Goal: Transaction & Acquisition: Purchase product/service

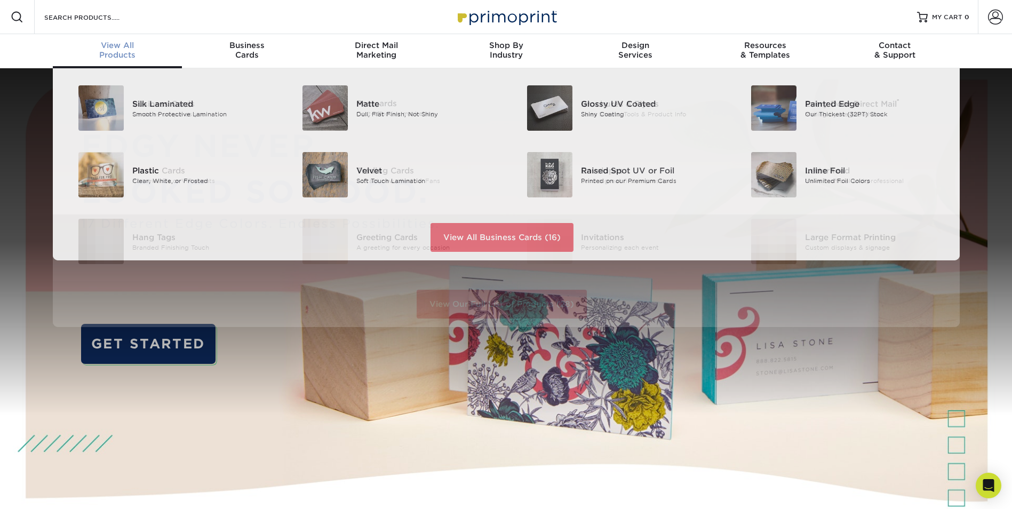
click at [108, 58] on div "View All Products" at bounding box center [118, 50] width 130 height 19
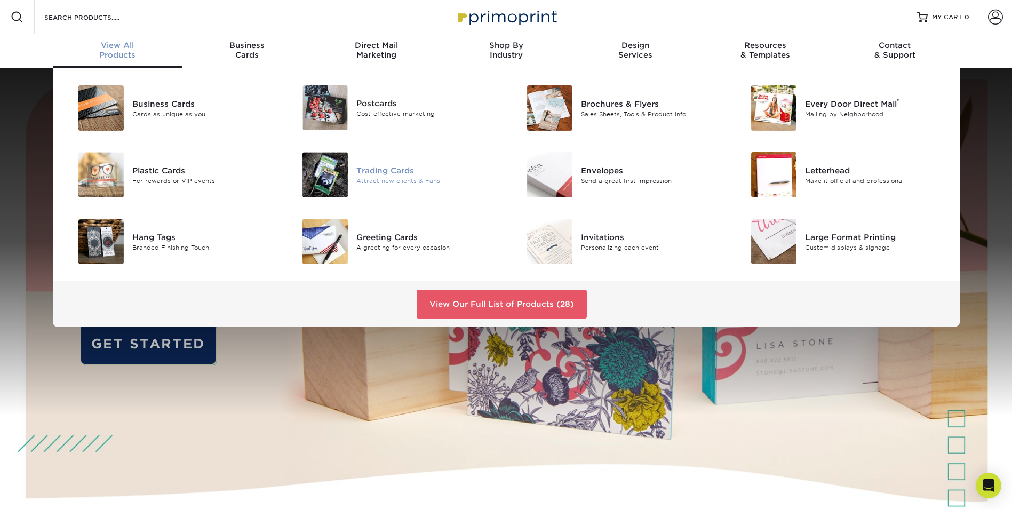
click at [333, 170] on img at bounding box center [325, 174] width 45 height 45
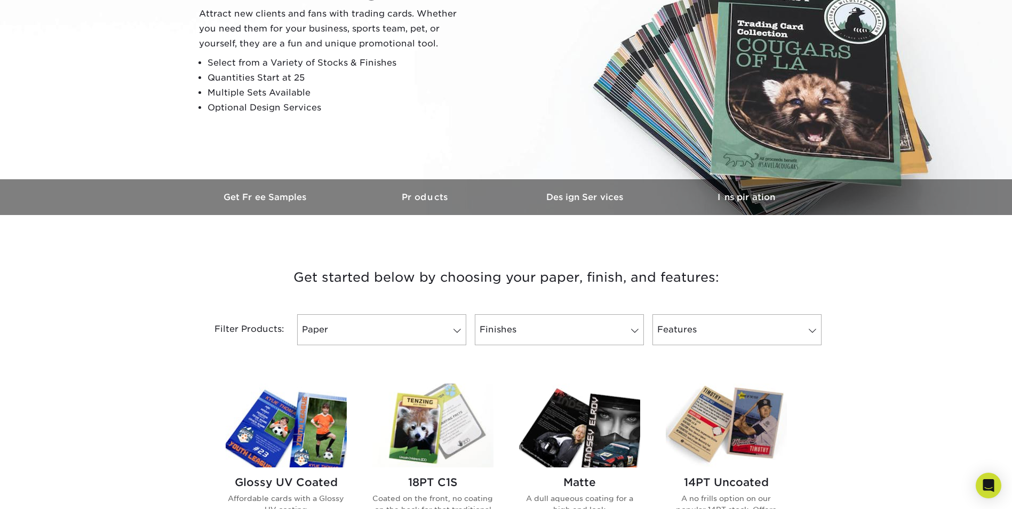
scroll to position [107, 0]
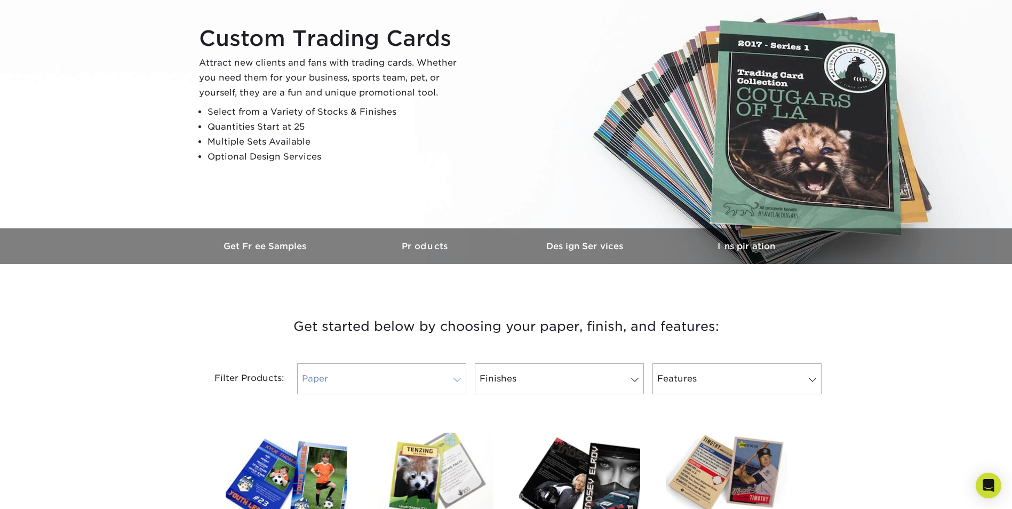
click at [448, 384] on link "Paper" at bounding box center [381, 378] width 169 height 31
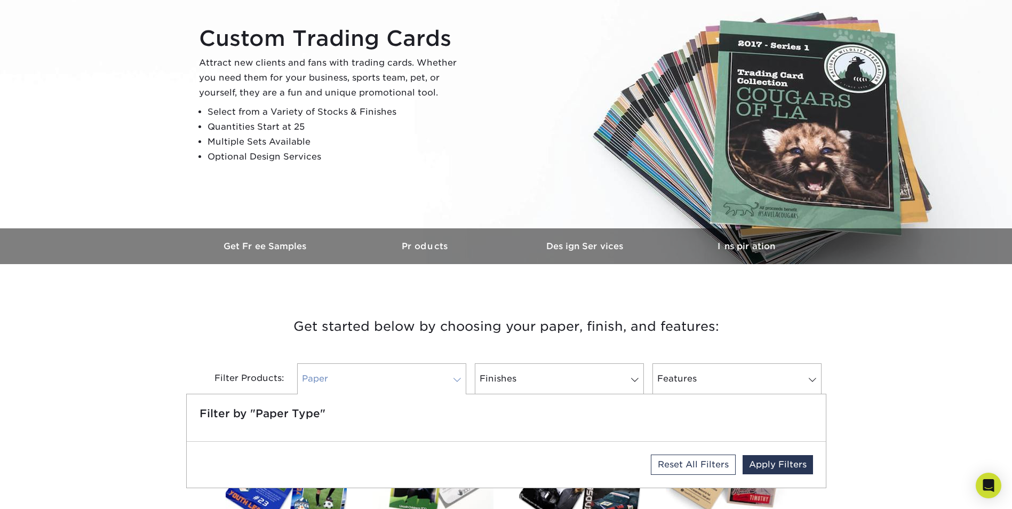
click at [448, 384] on link "Paper" at bounding box center [381, 378] width 169 height 31
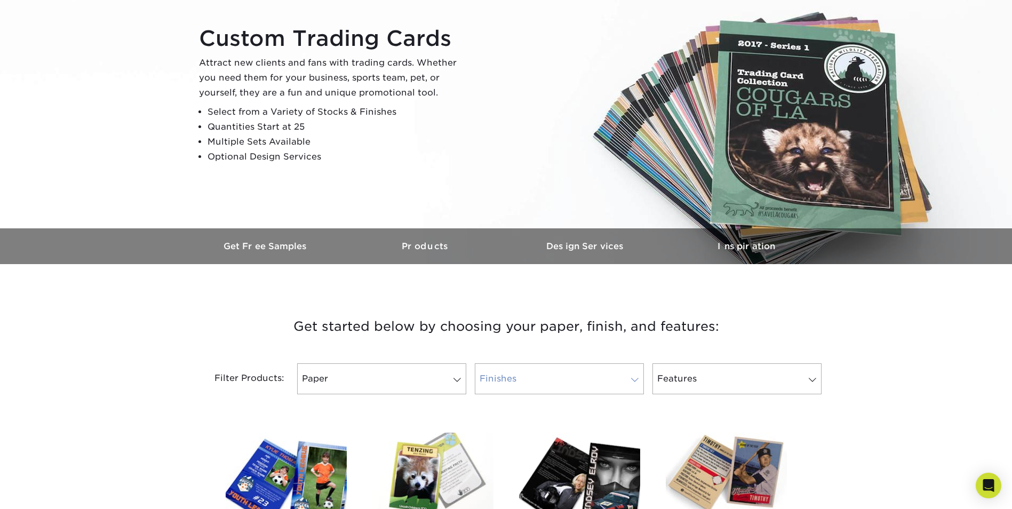
click at [538, 376] on link "Finishes" at bounding box center [559, 378] width 169 height 31
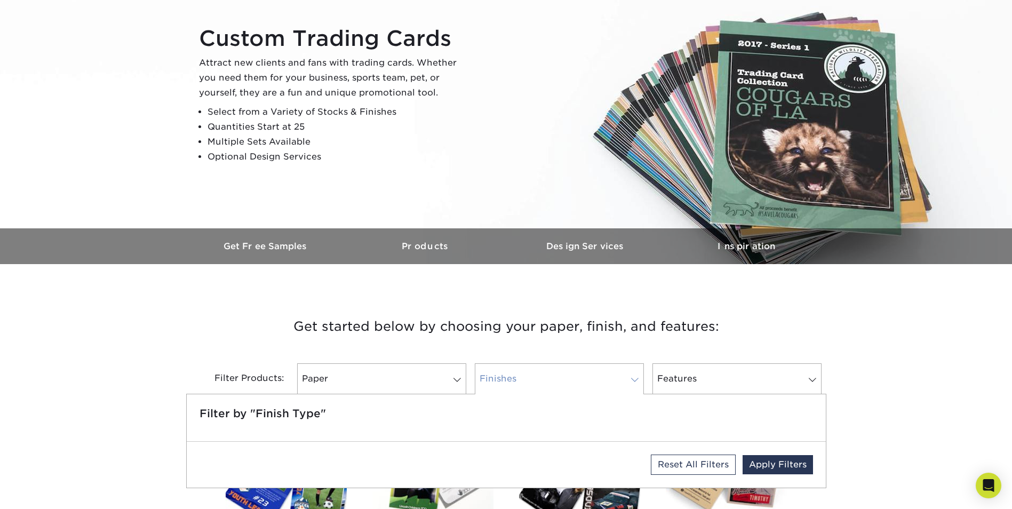
click at [538, 376] on link "Finishes" at bounding box center [559, 378] width 169 height 31
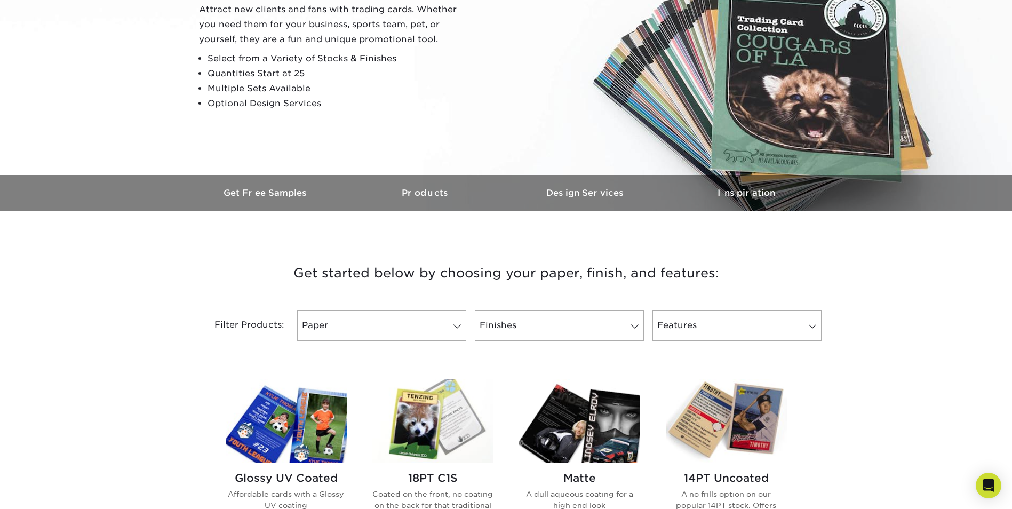
scroll to position [0, 0]
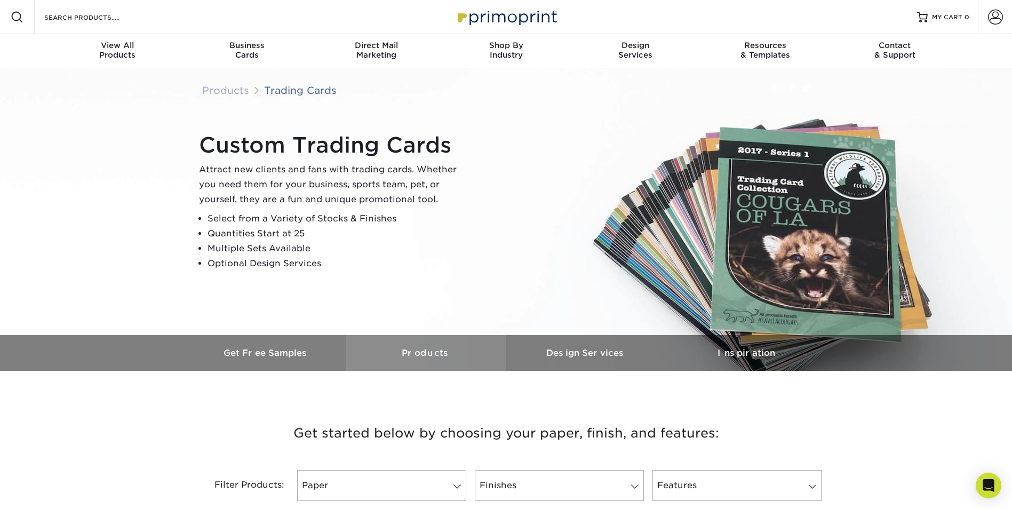
click at [422, 351] on h3 "Products" at bounding box center [426, 353] width 160 height 10
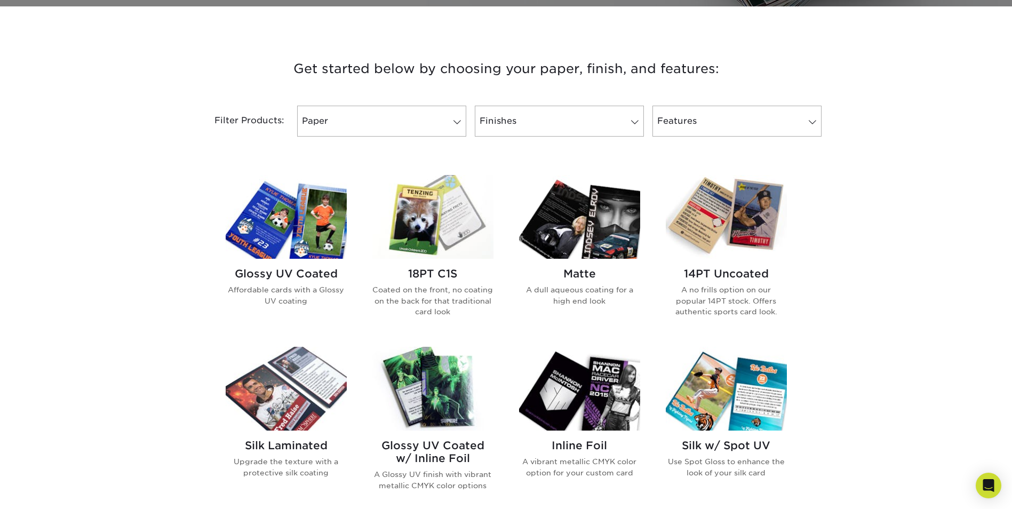
scroll to position [371, 0]
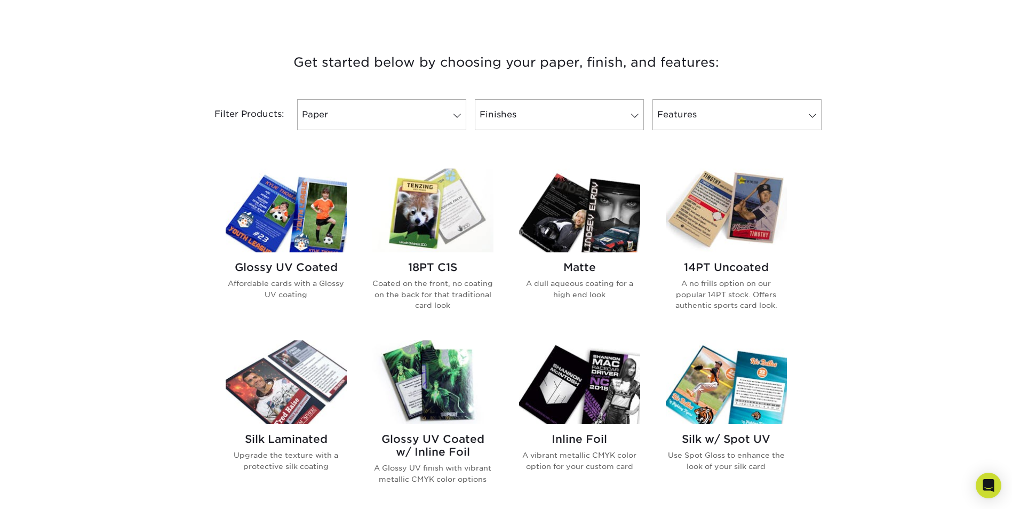
click at [265, 271] on h2 "Glossy UV Coated" at bounding box center [286, 267] width 121 height 13
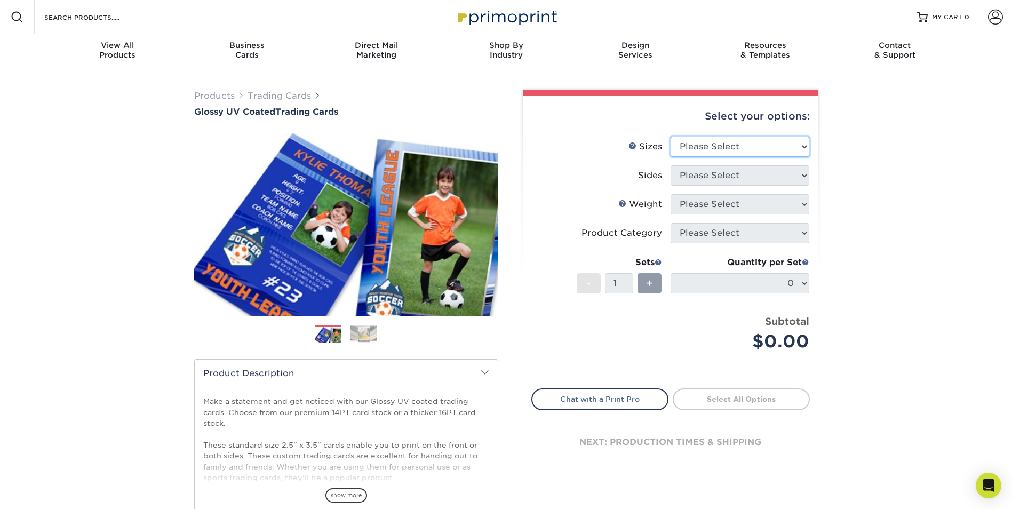
click at [786, 145] on select "Please Select 2.5" x 3.5"" at bounding box center [740, 147] width 139 height 20
select select "2.50x3.50"
click at [671, 137] on select "Please Select 2.5" x 3.5"" at bounding box center [740, 147] width 139 height 20
click at [779, 172] on select "Please Select Print Both Sides Print Front Only" at bounding box center [740, 175] width 139 height 20
select select "13abbda7-1d64-4f25-8bb2-c179b224825d"
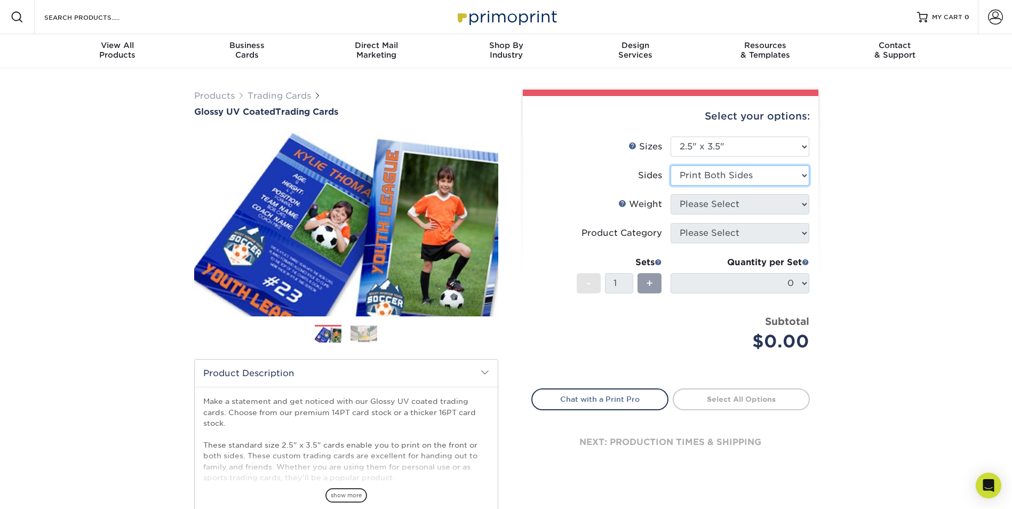
click at [671, 165] on select "Please Select Print Both Sides Print Front Only" at bounding box center [740, 175] width 139 height 20
click at [776, 207] on select "Please Select 16PT 14PT 18PT C1S" at bounding box center [740, 204] width 139 height 20
